Goal: Check status: Check status

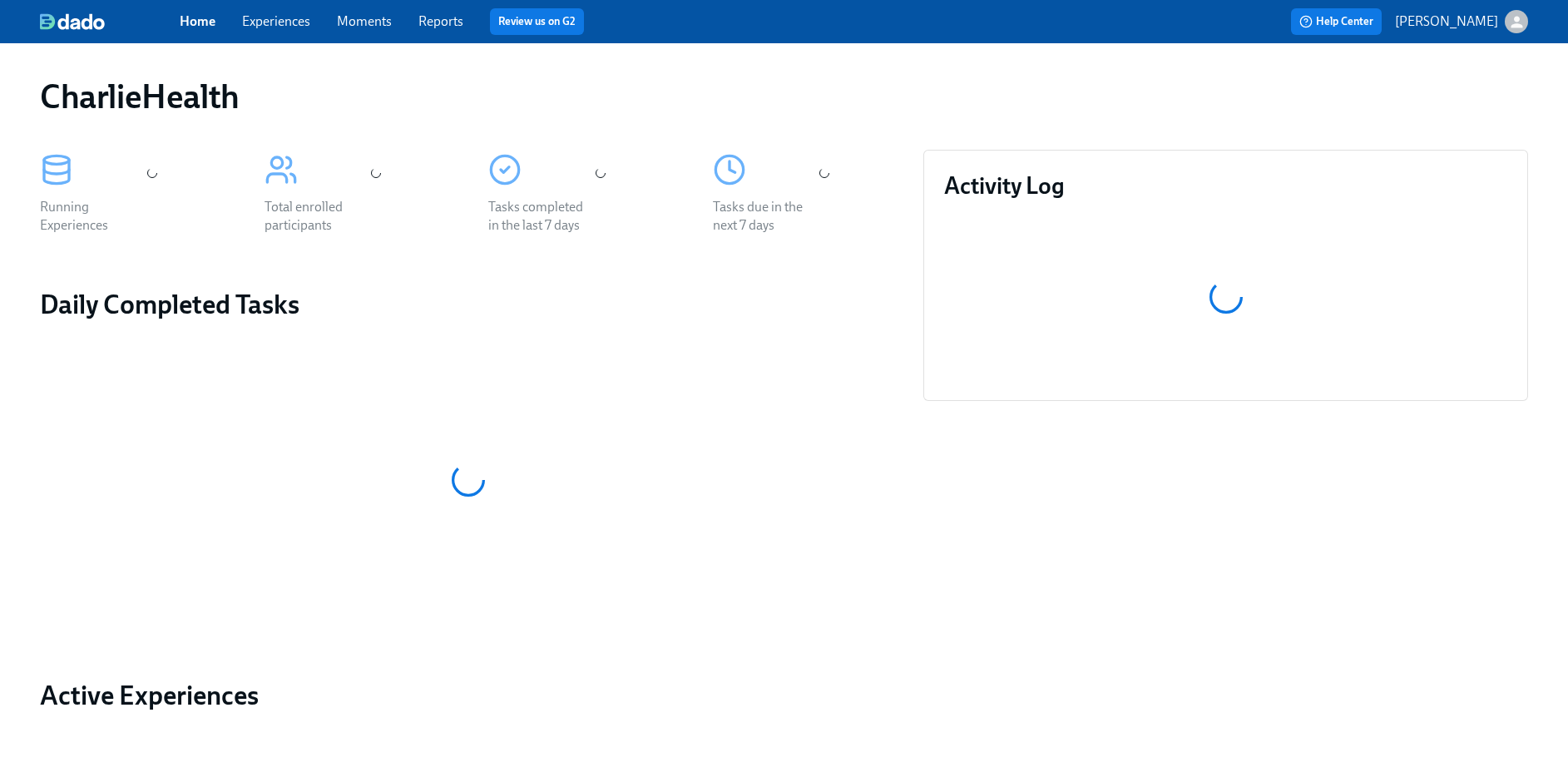
click at [276, 24] on link "Experiences" at bounding box center [276, 21] width 68 height 15
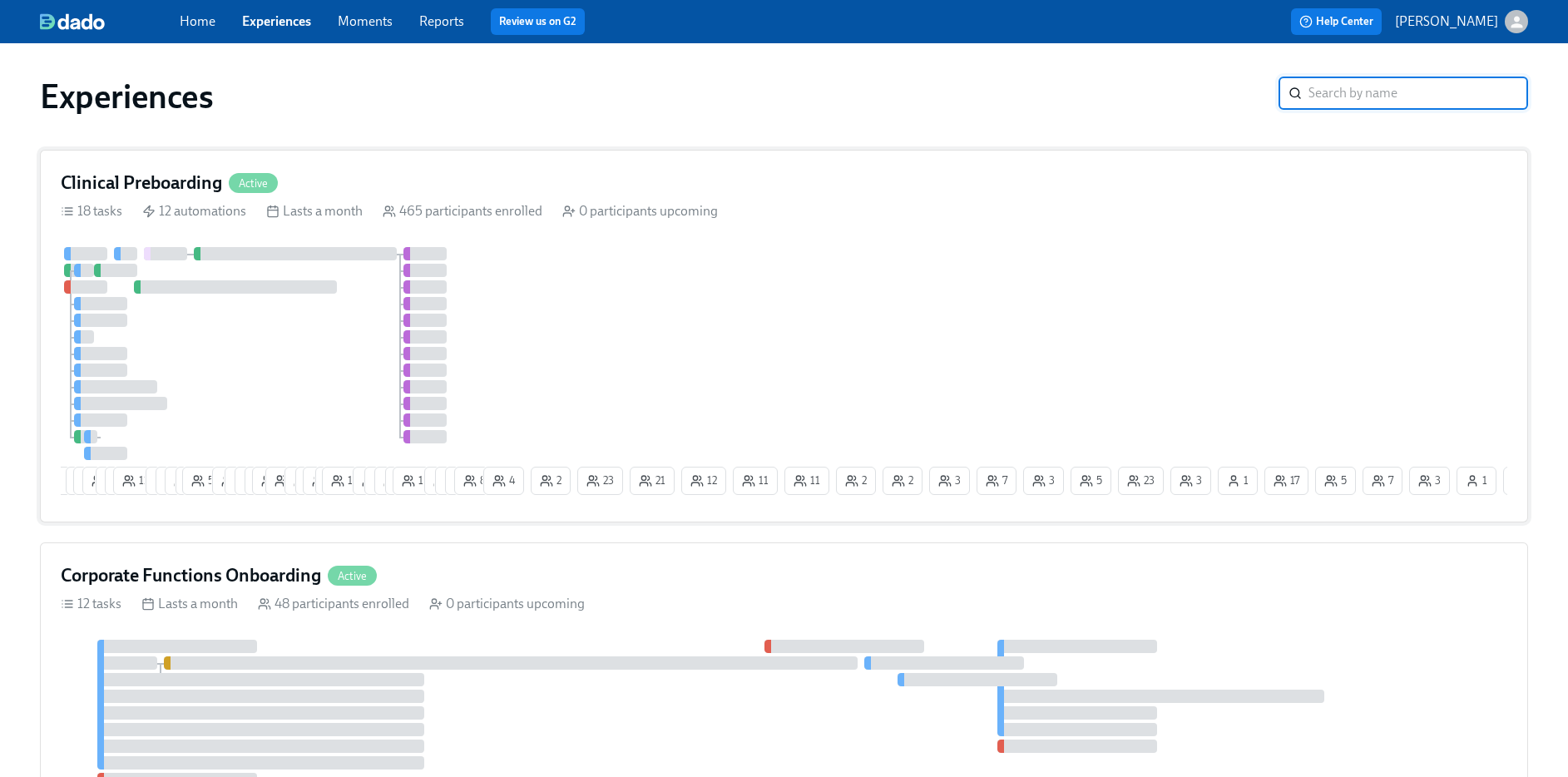
click at [195, 181] on h4 "Clinical Preboarding" at bounding box center [141, 182] width 162 height 25
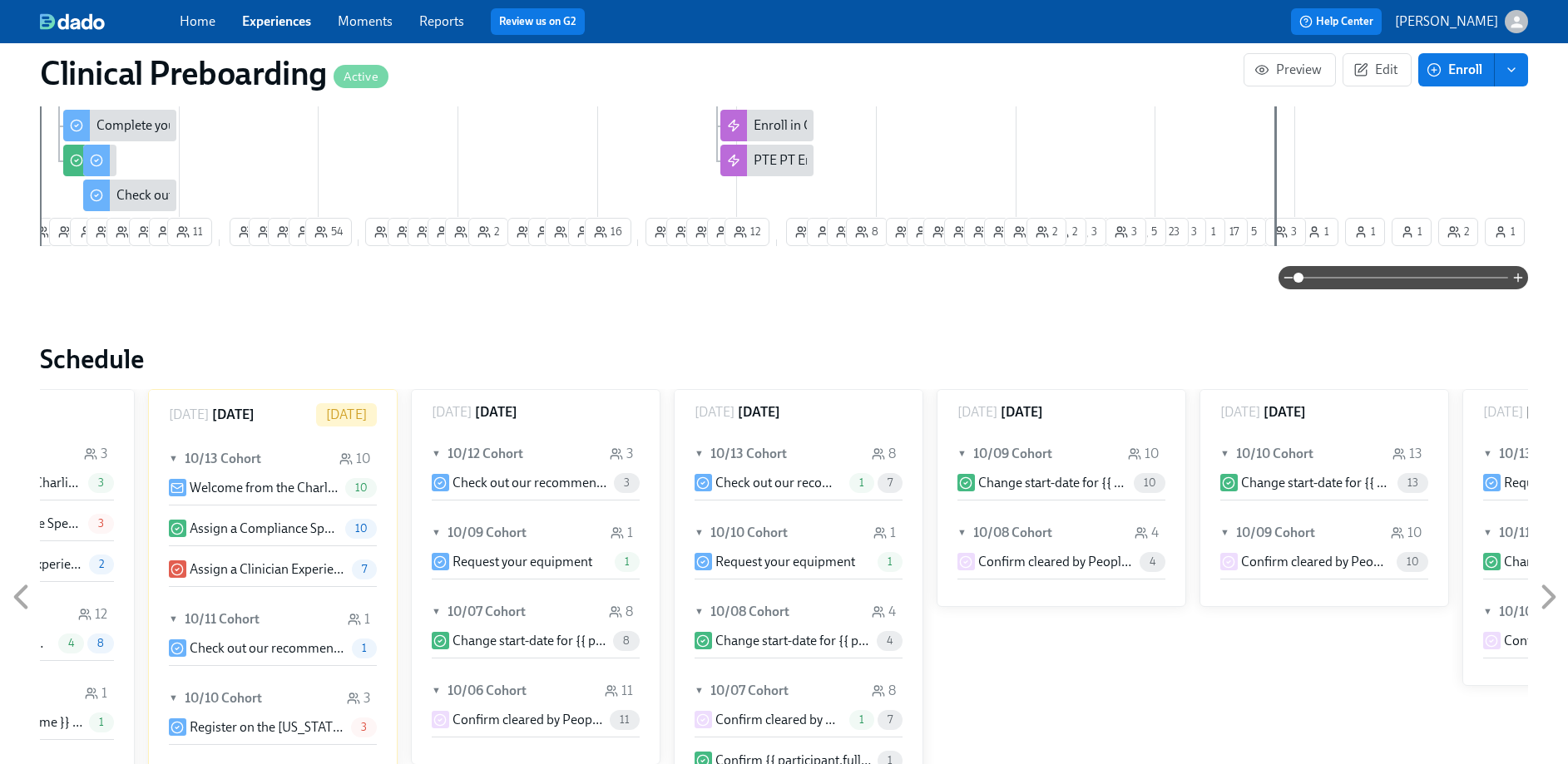
scroll to position [0, 19443]
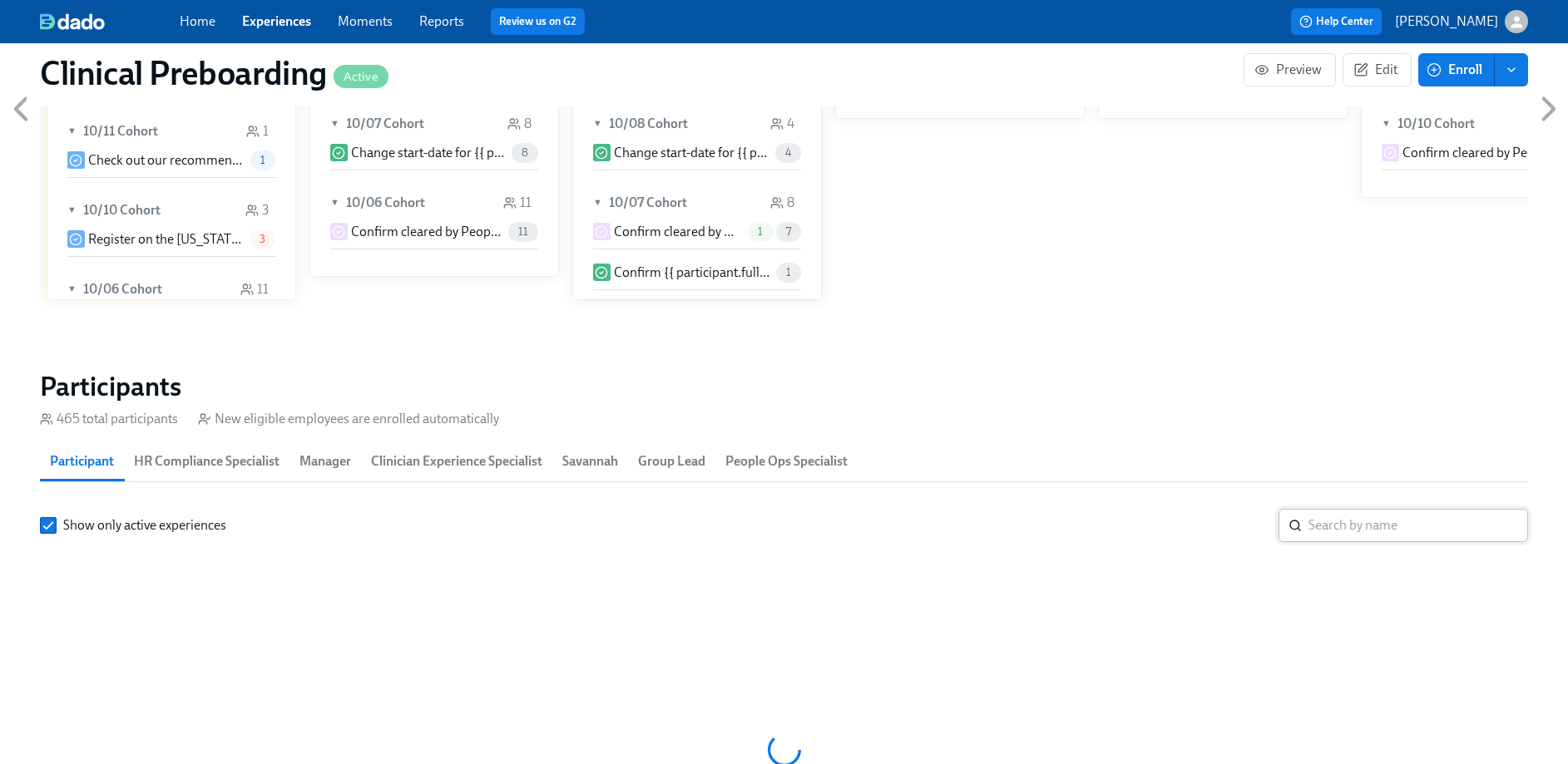
click at [1343, 508] on input "search" at bounding box center [1418, 525] width 220 height 33
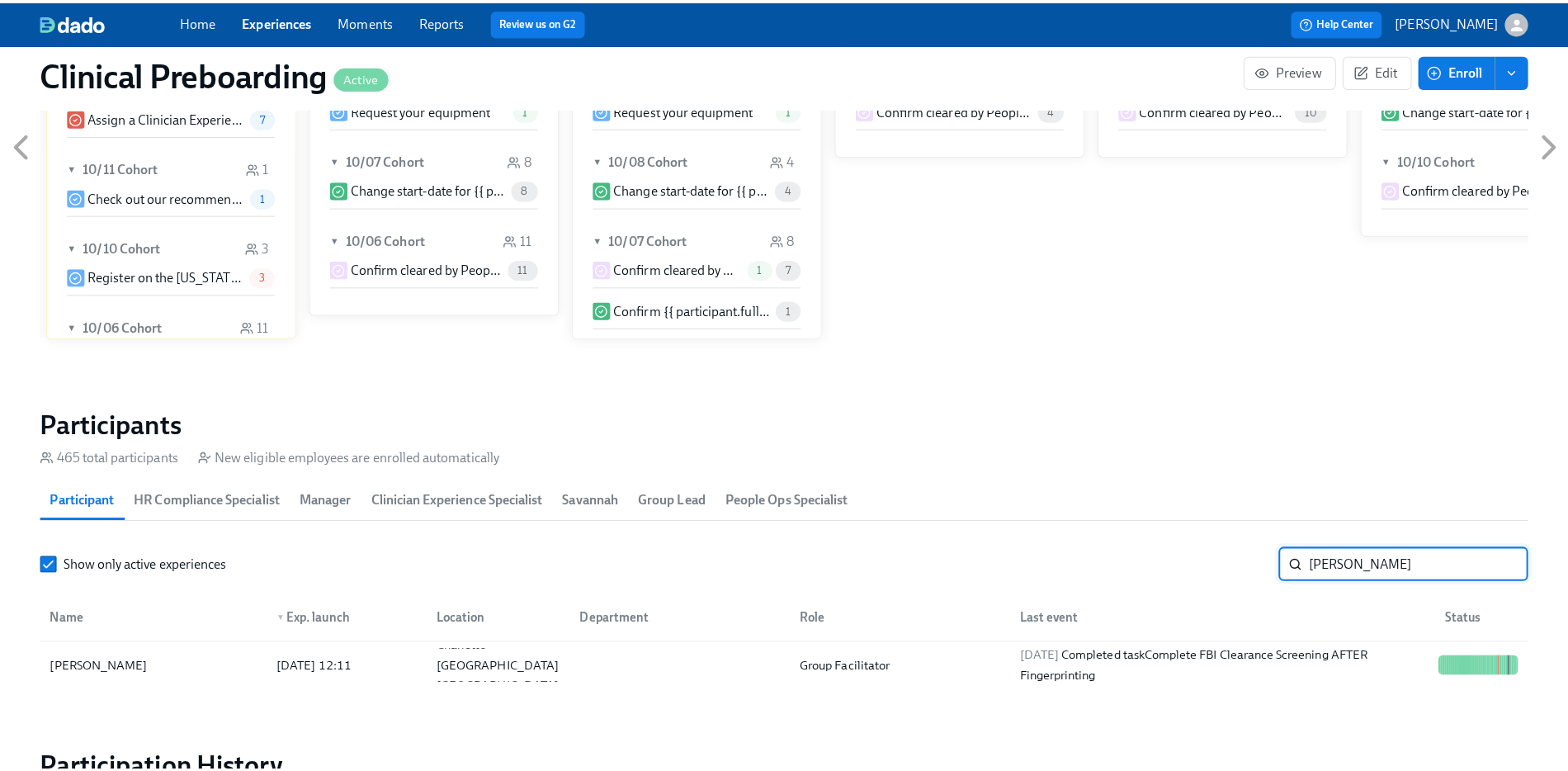
scroll to position [1525, 0]
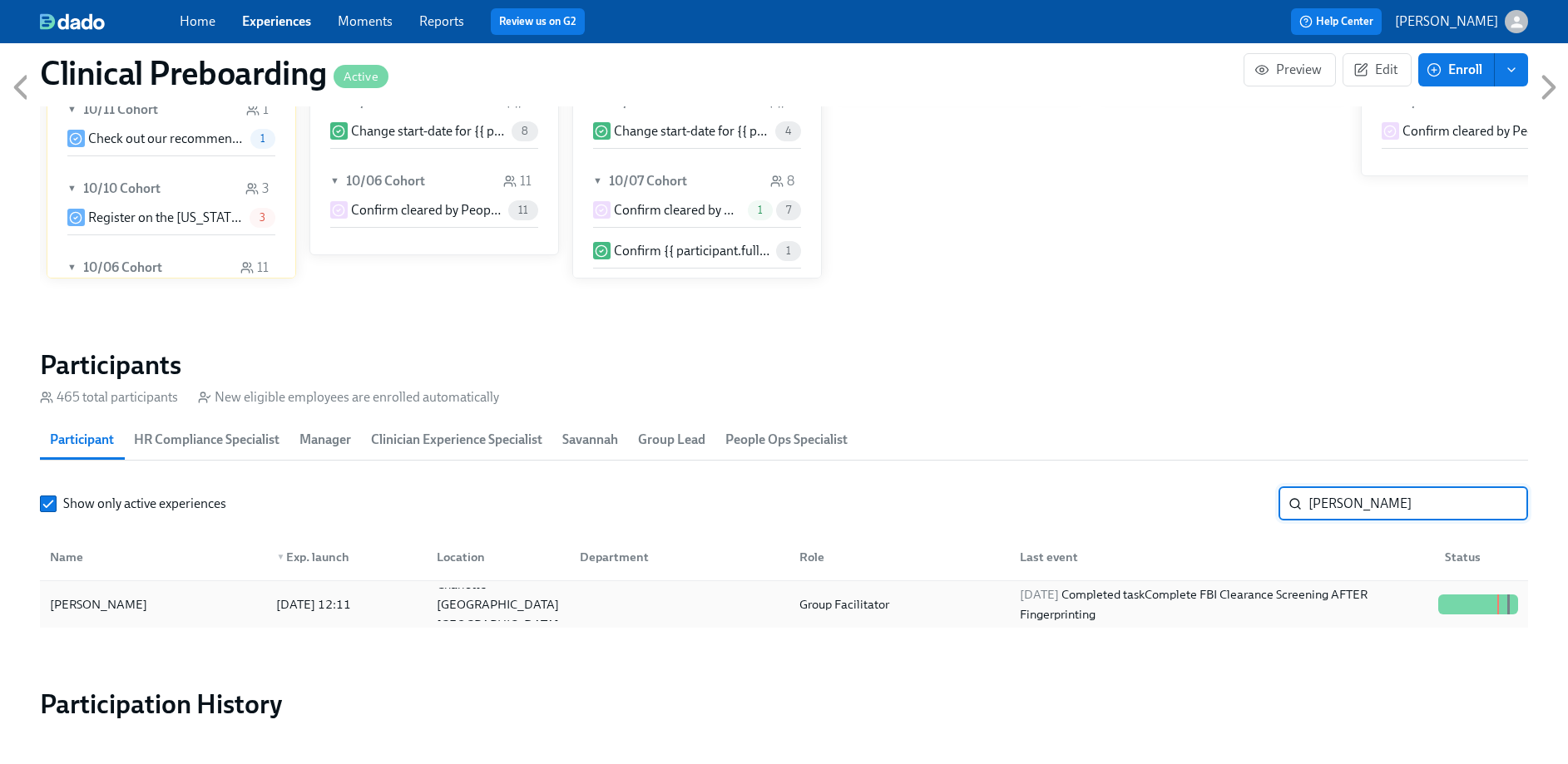
type input "kristian"
click at [1409, 598] on div "2025/10/13 Completed task Complete FBI Clearance Screening AFTER Fingerprinting" at bounding box center [1222, 604] width 418 height 40
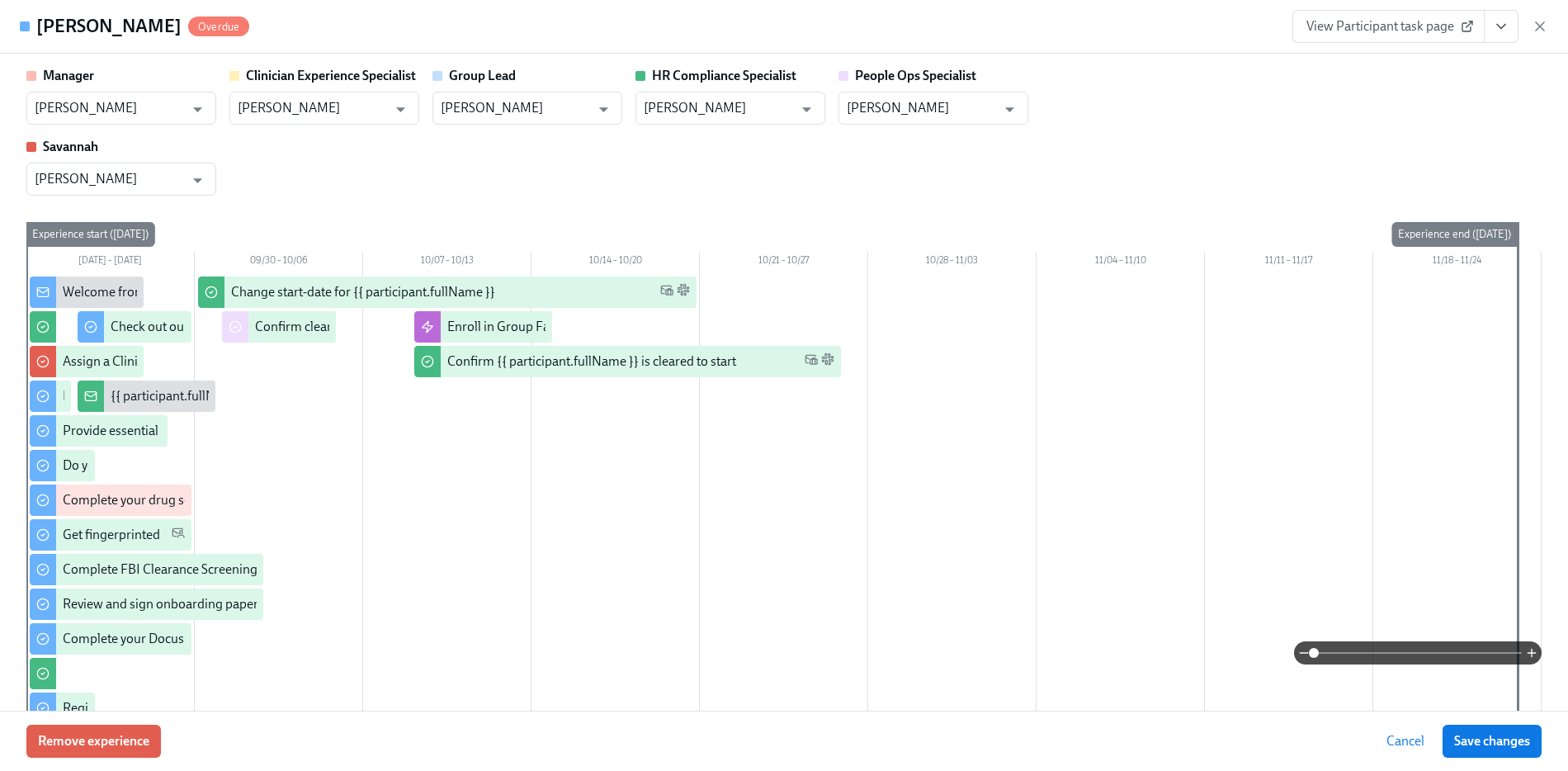
click at [1490, 28] on button "View task page" at bounding box center [1501, 26] width 35 height 33
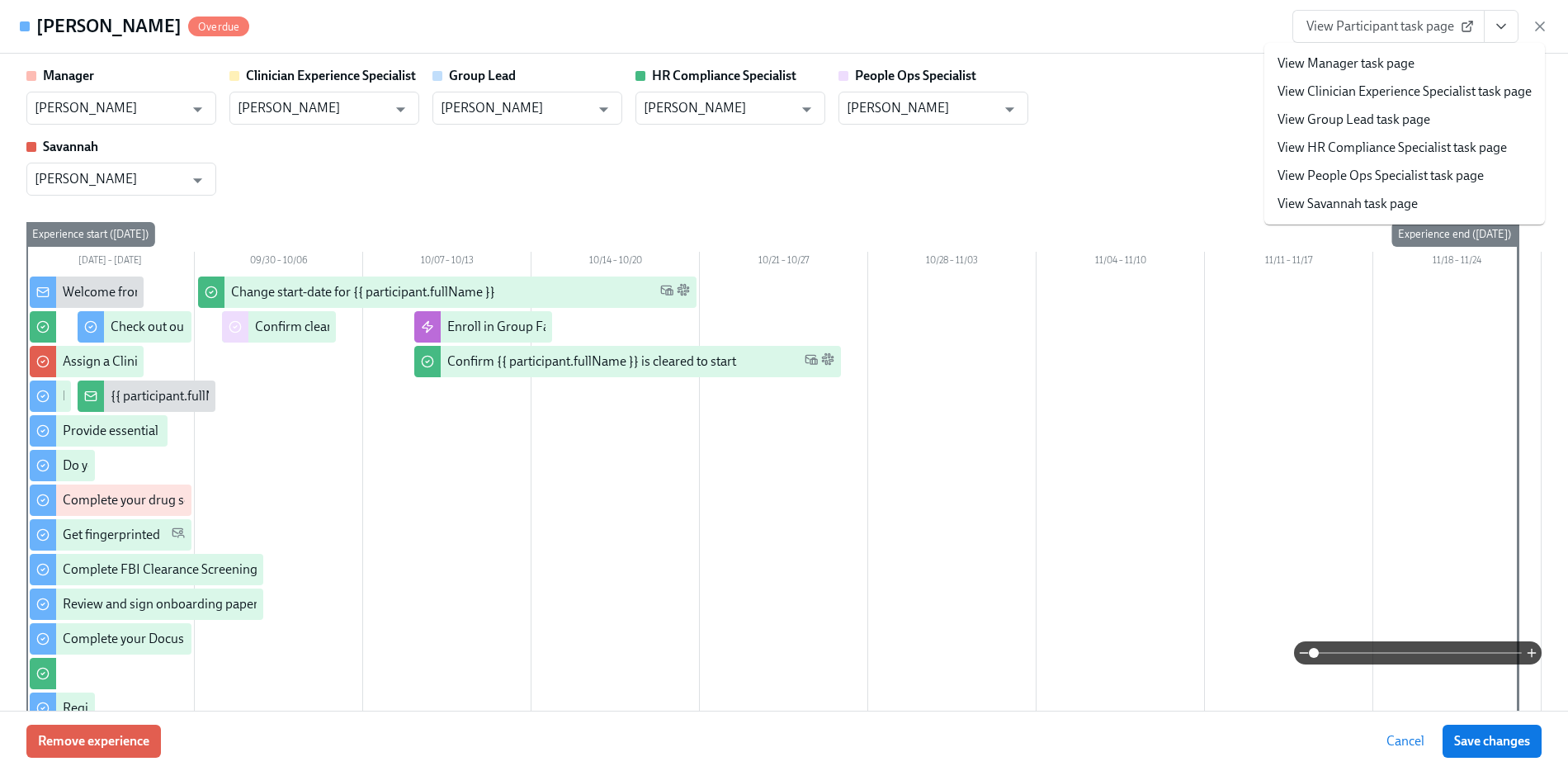
click at [1370, 179] on link "View People Ops Specialist task page" at bounding box center [1380, 176] width 206 height 18
